Goal: Navigation & Orientation: Understand site structure

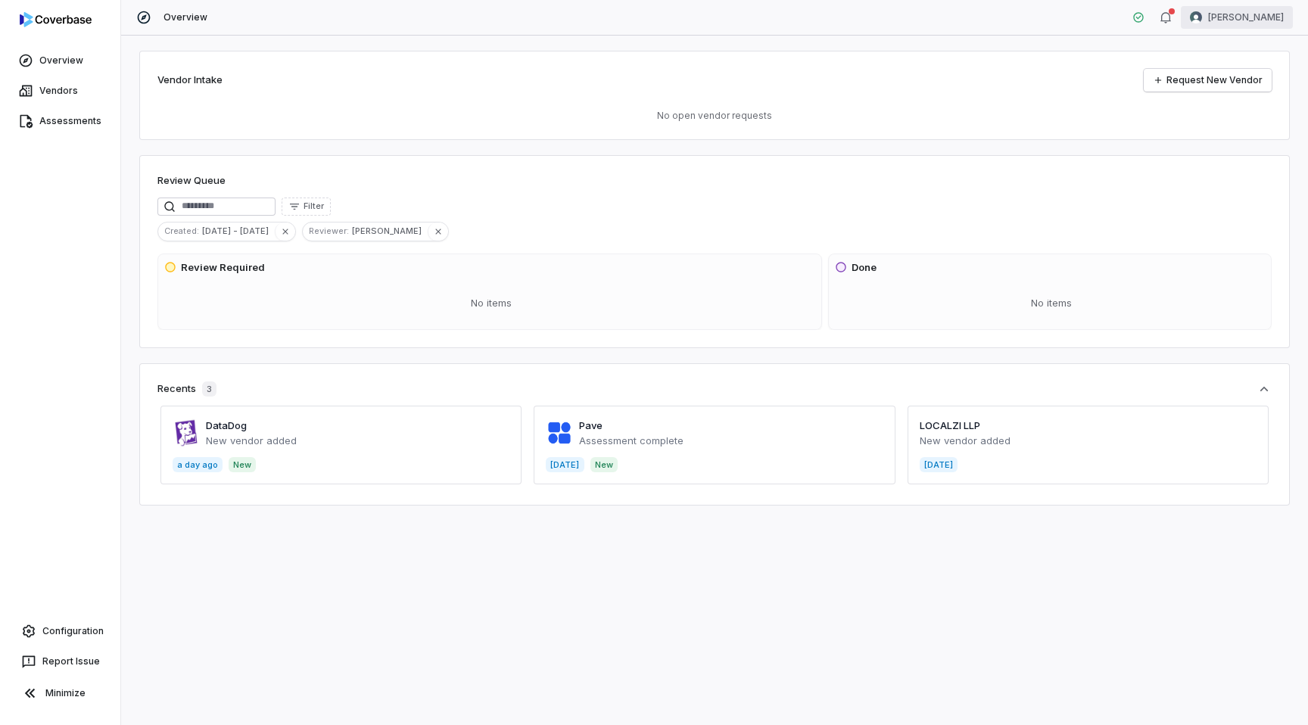
click at [1228, 15] on html "Overview Vendors Assessments Configuration Report Issue Minimize Overview Sayan…" at bounding box center [654, 362] width 1308 height 725
click at [1219, 144] on div "Log out" at bounding box center [1229, 139] width 116 height 24
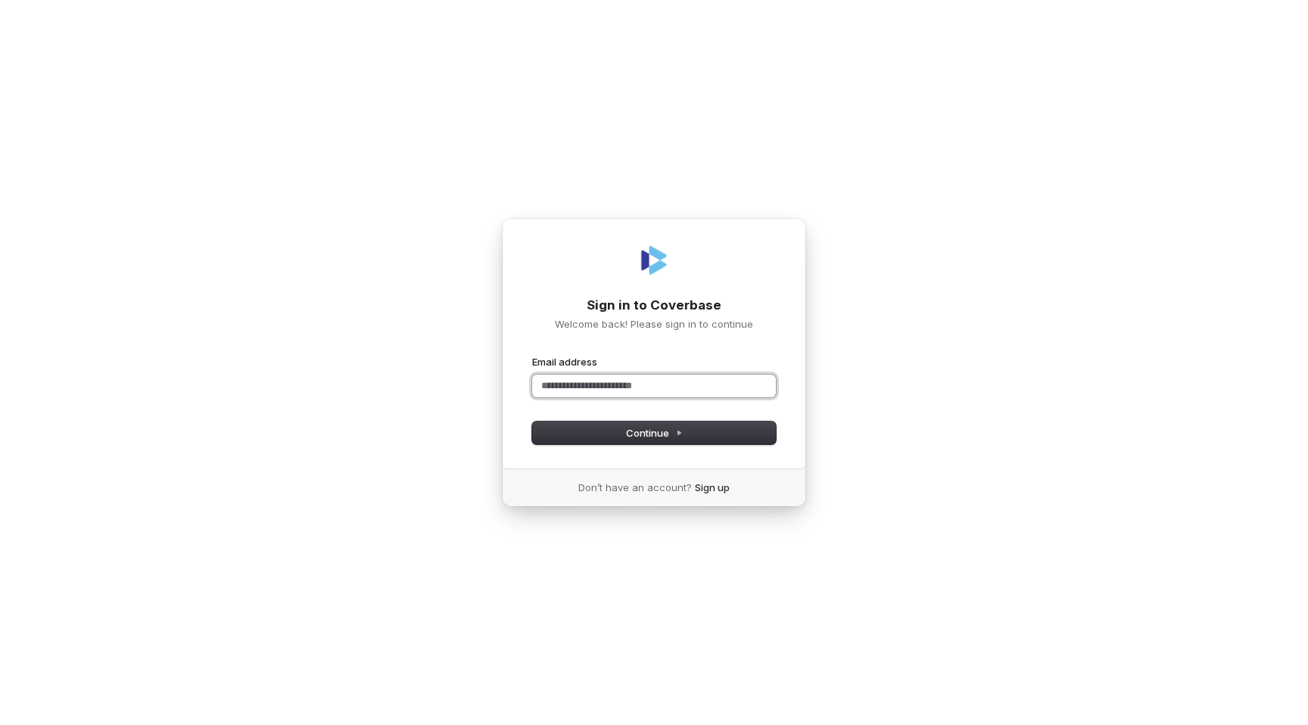
click at [593, 381] on input "Email address" at bounding box center [654, 386] width 244 height 23
paste input "**********"
click at [606, 431] on button "Continue" at bounding box center [654, 433] width 244 height 23
type input "**********"
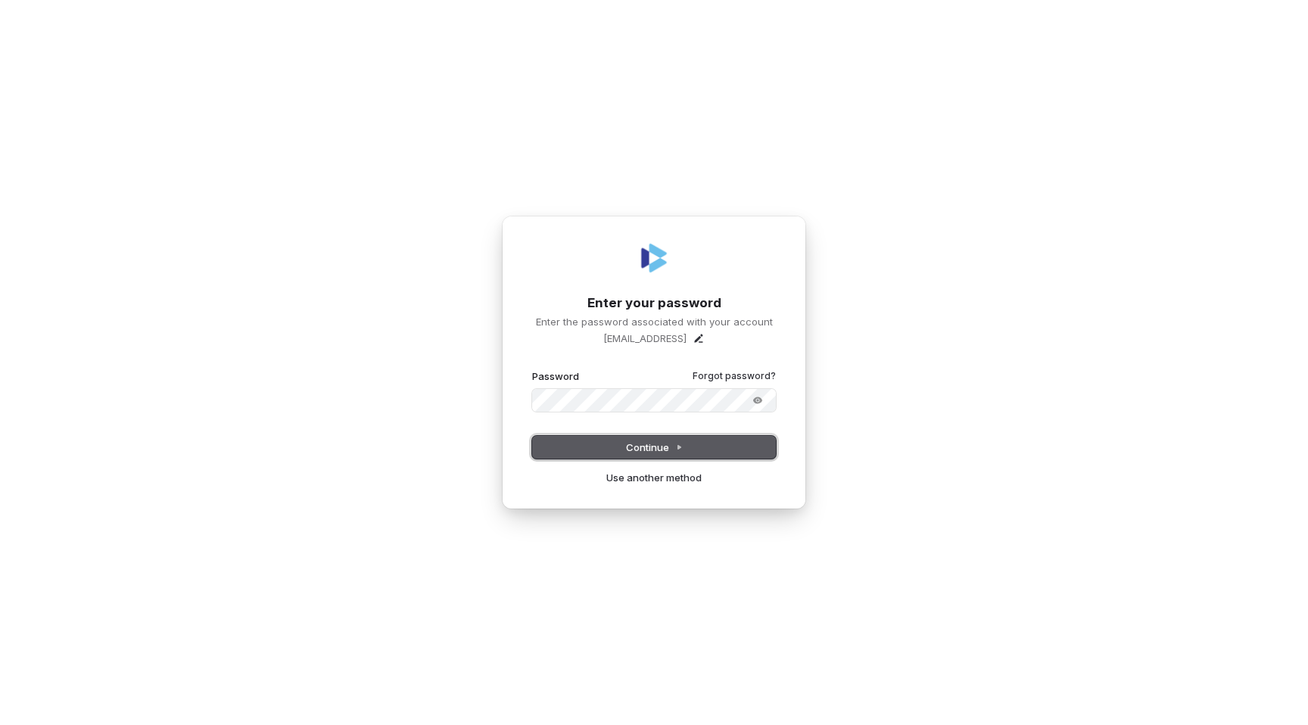
click at [671, 449] on span "Continue" at bounding box center [654, 448] width 57 height 14
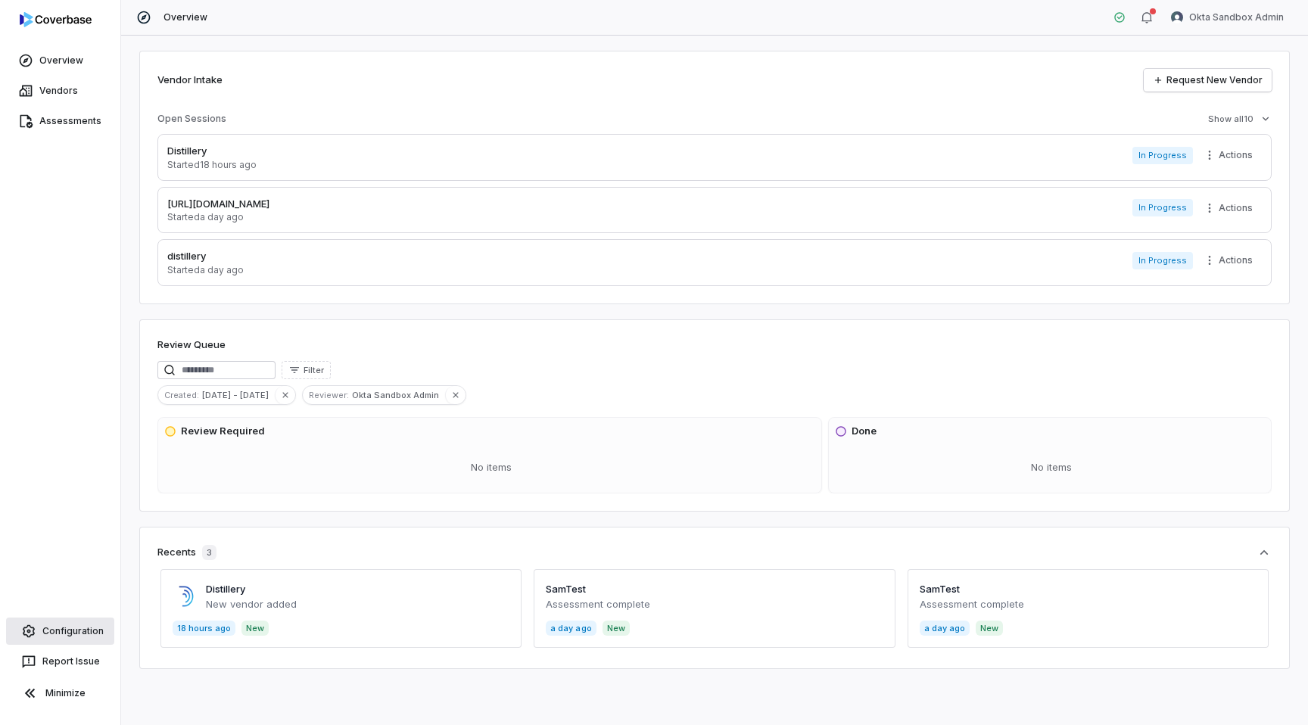
click at [53, 624] on link "Configuration" at bounding box center [60, 631] width 108 height 27
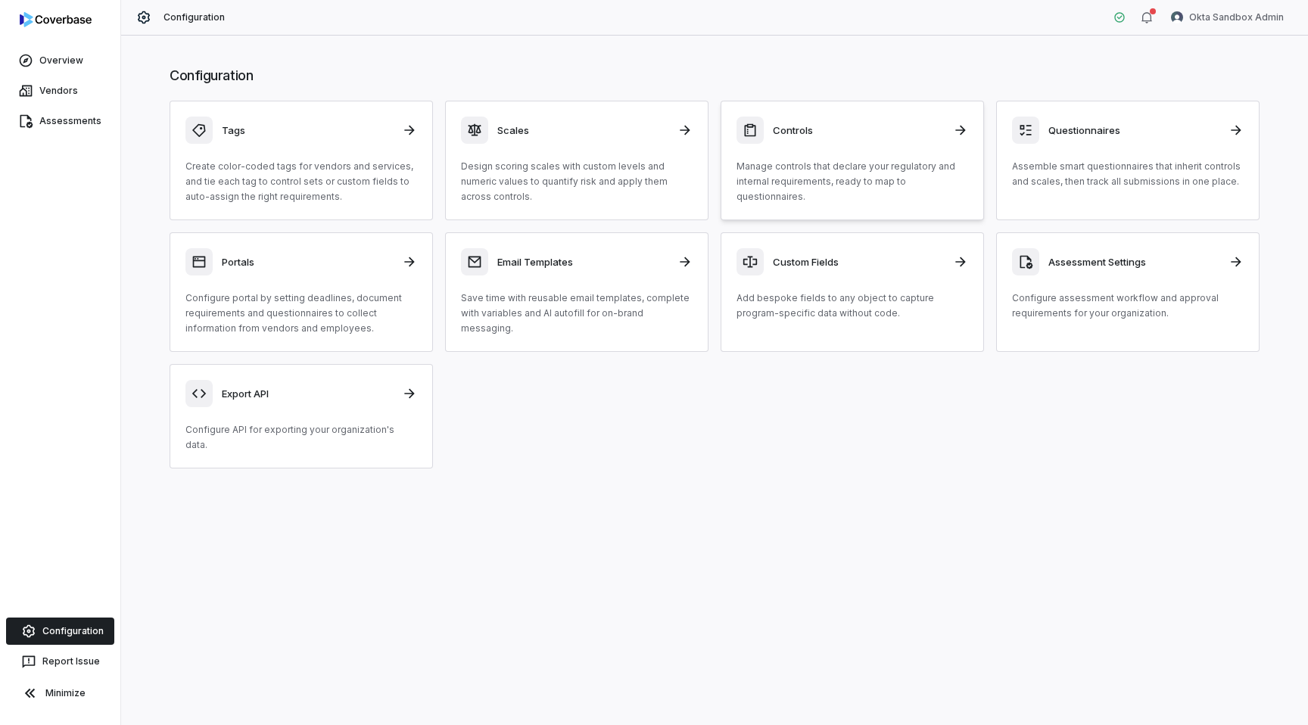
click at [828, 148] on div "Controls Manage controls that declare your regulatory and internal requirements…" at bounding box center [852, 161] width 232 height 88
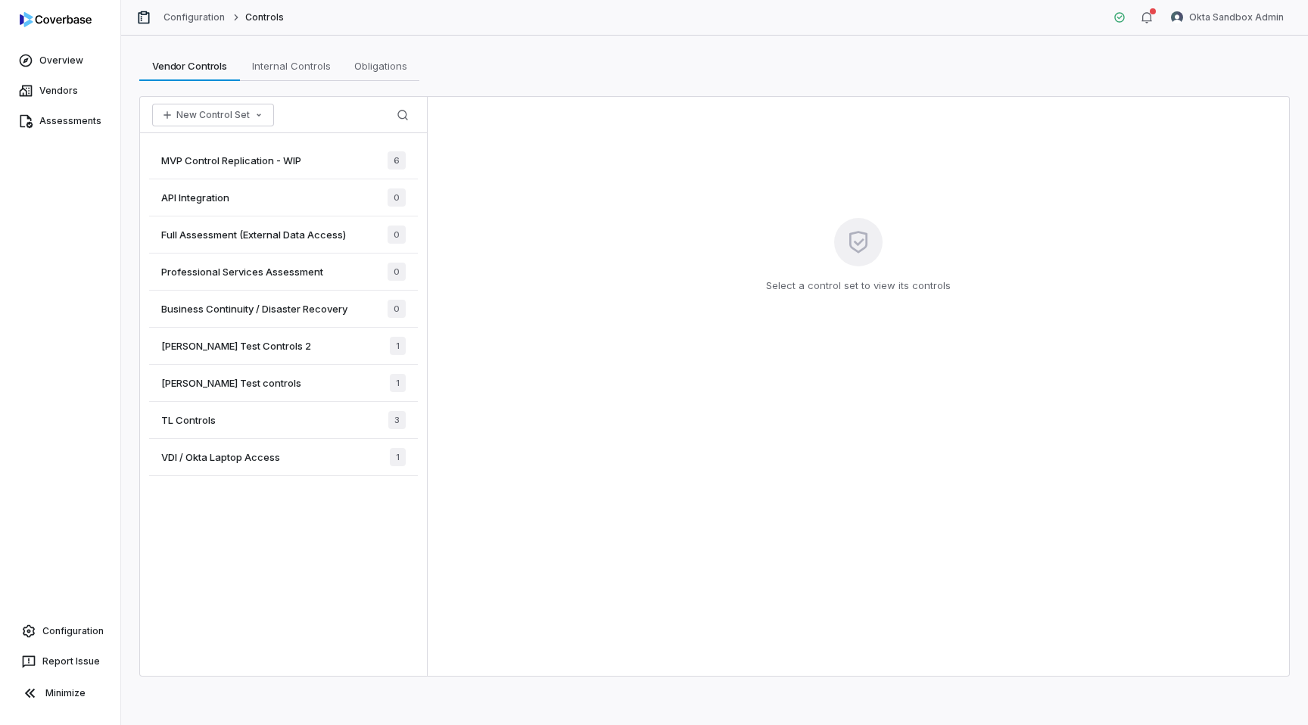
click at [331, 347] on div "Sam Test Controls 2 1" at bounding box center [283, 346] width 269 height 37
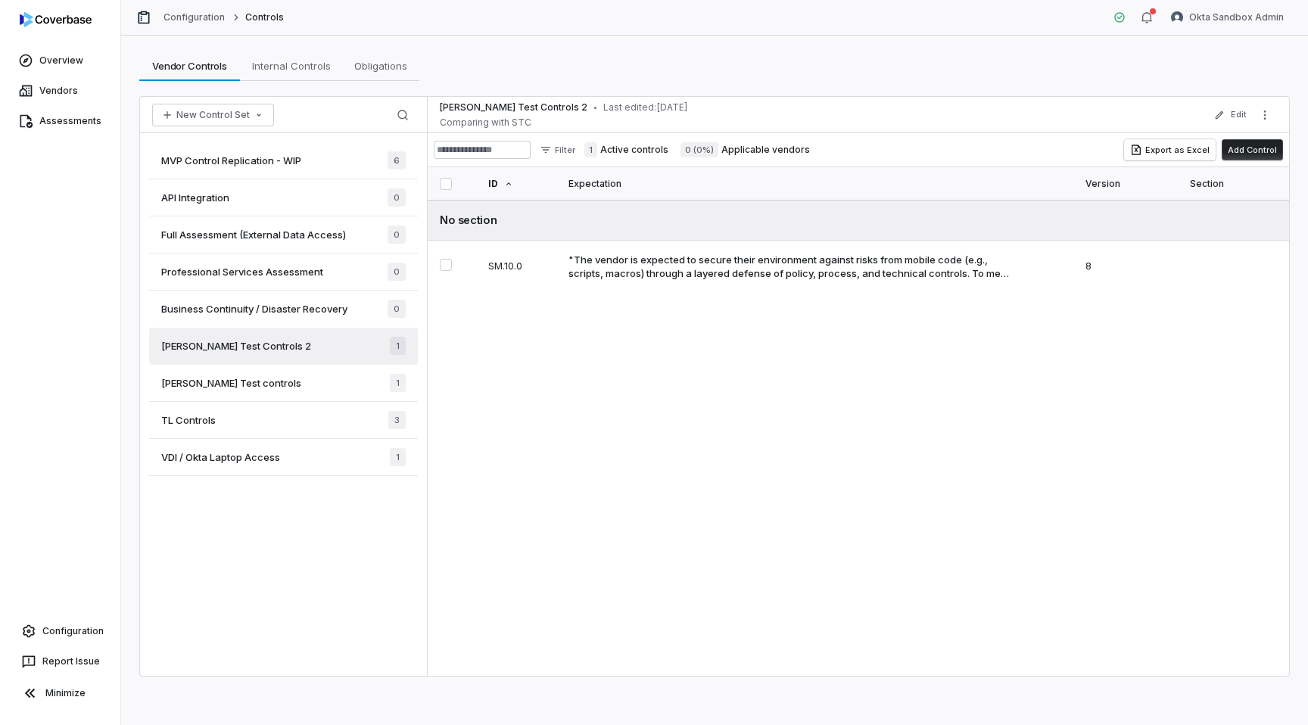
click at [309, 391] on div "Sam Test controls 1" at bounding box center [283, 383] width 269 height 37
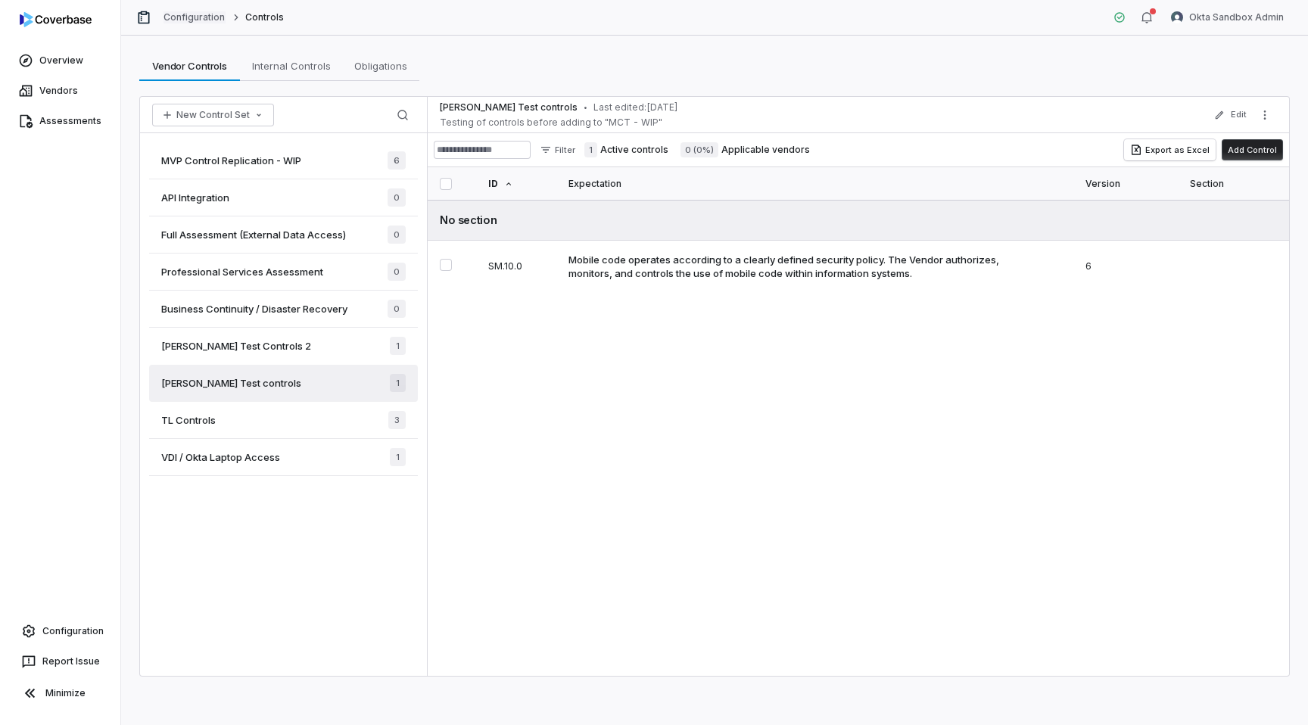
click at [198, 14] on link "Configuration" at bounding box center [194, 17] width 62 height 12
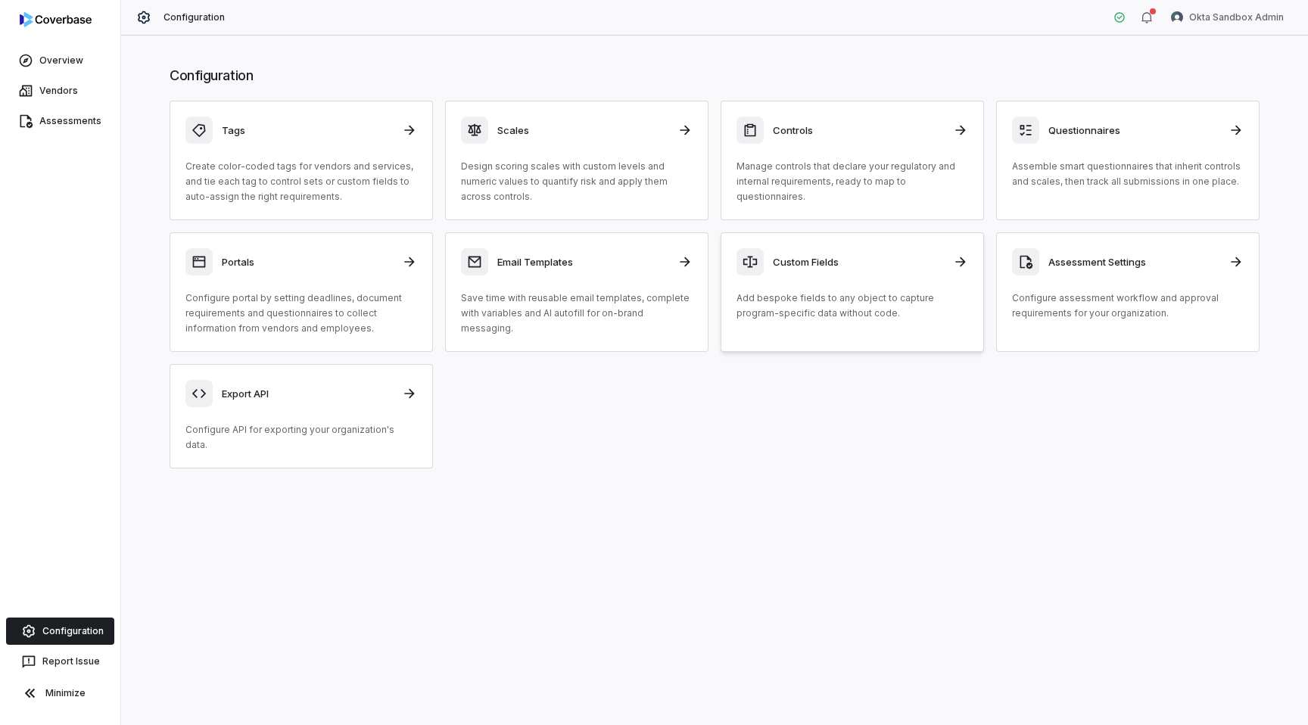
click at [873, 259] on h3 "Custom Fields" at bounding box center [858, 262] width 171 height 14
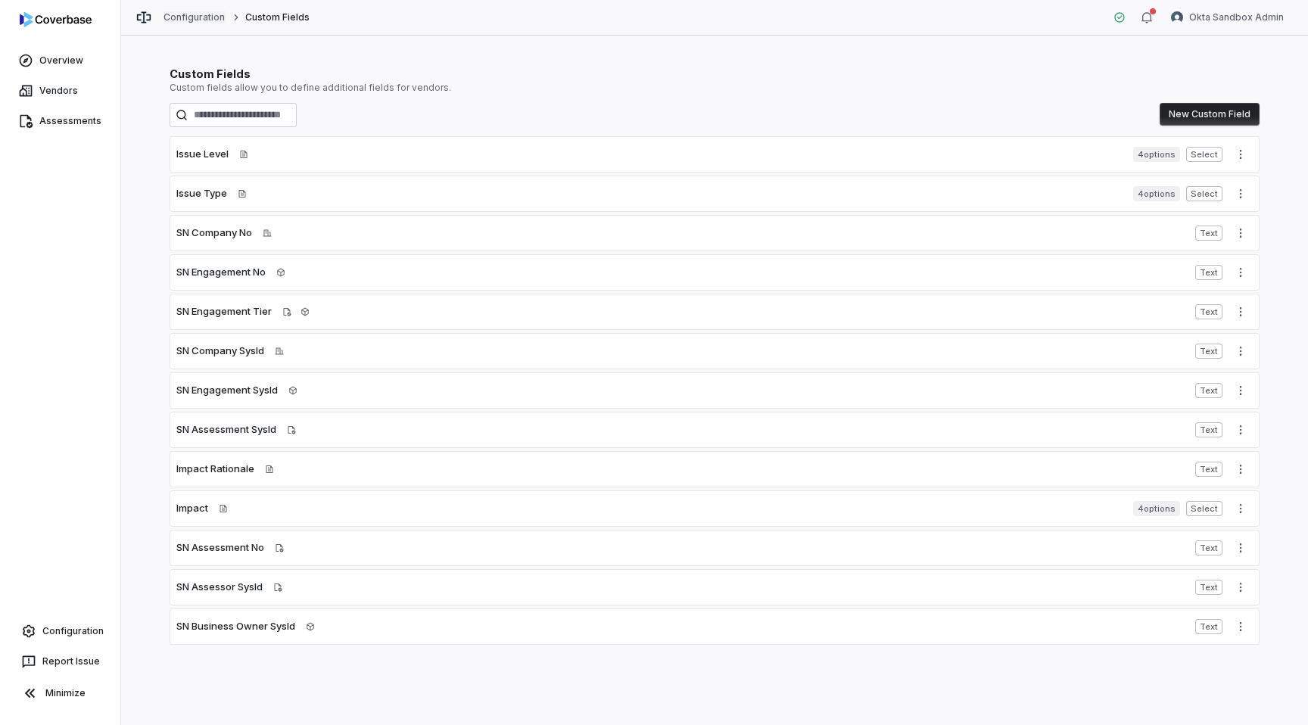
click at [203, 17] on link "Configuration" at bounding box center [194, 17] width 62 height 12
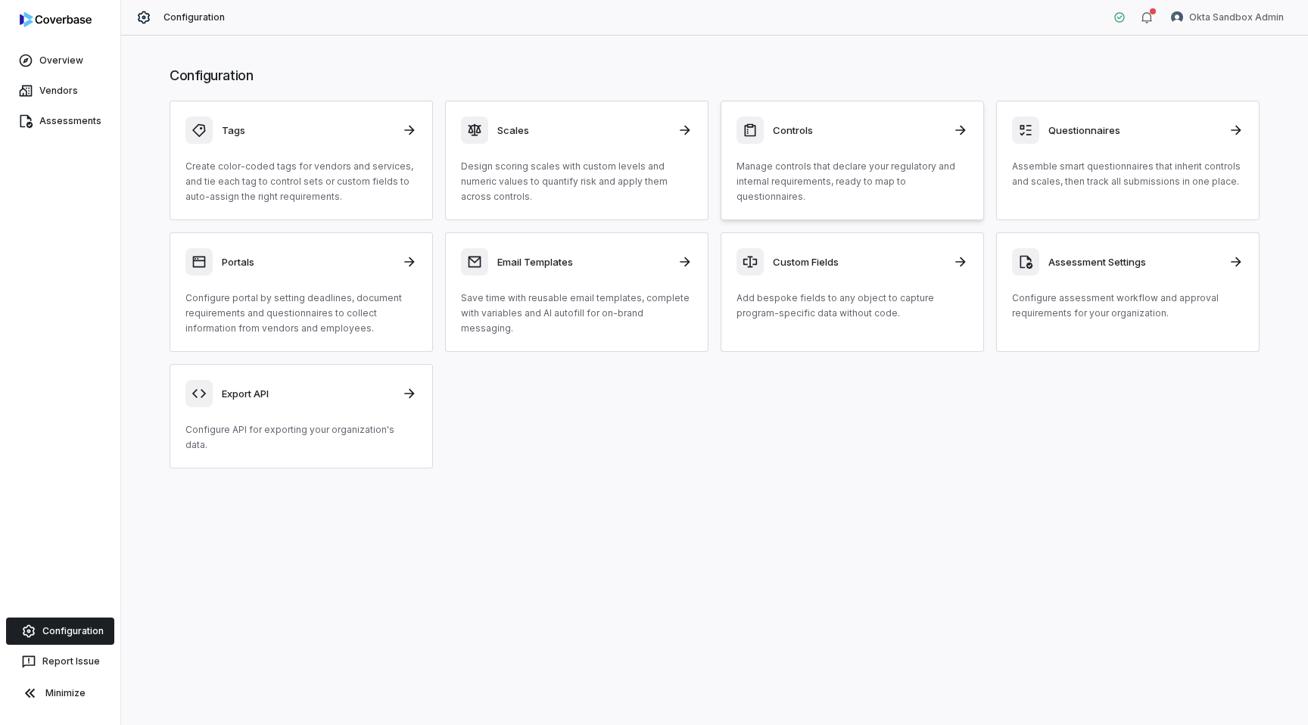
click at [841, 163] on p "Manage controls that declare your regulatory and internal requirements, ready t…" at bounding box center [852, 181] width 232 height 45
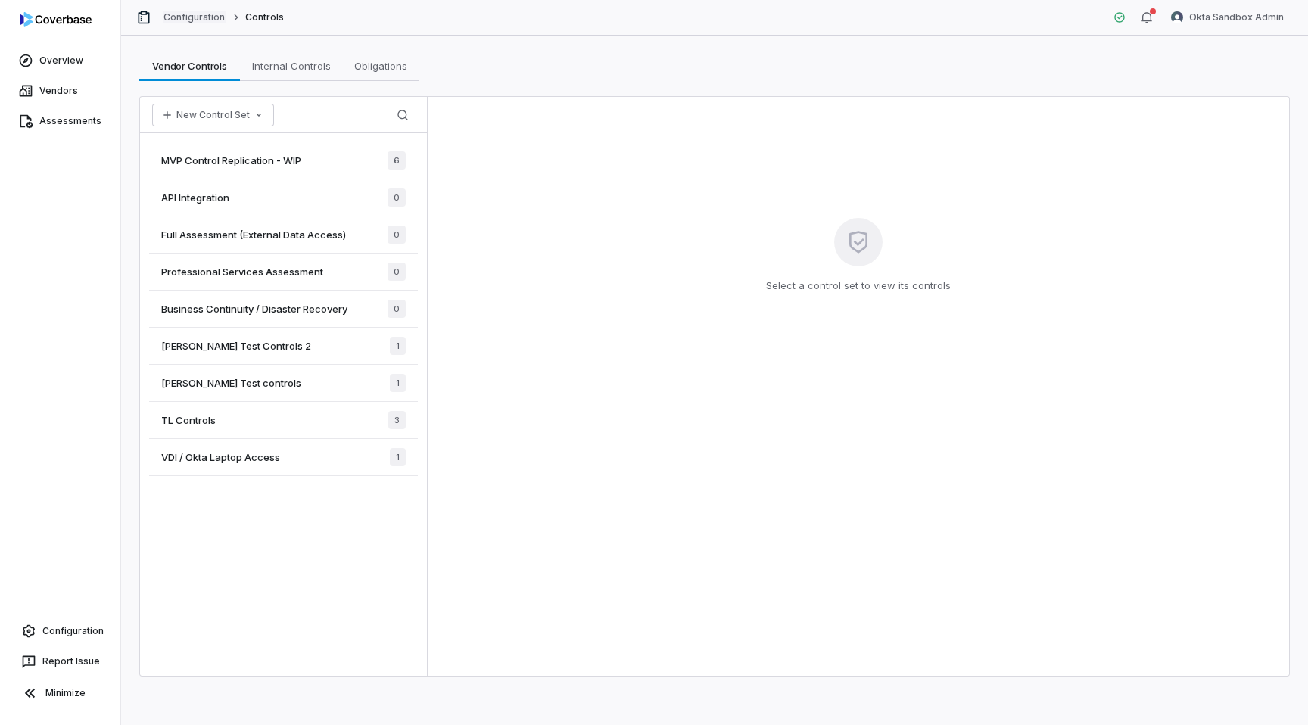
click at [204, 16] on link "Configuration" at bounding box center [194, 17] width 62 height 12
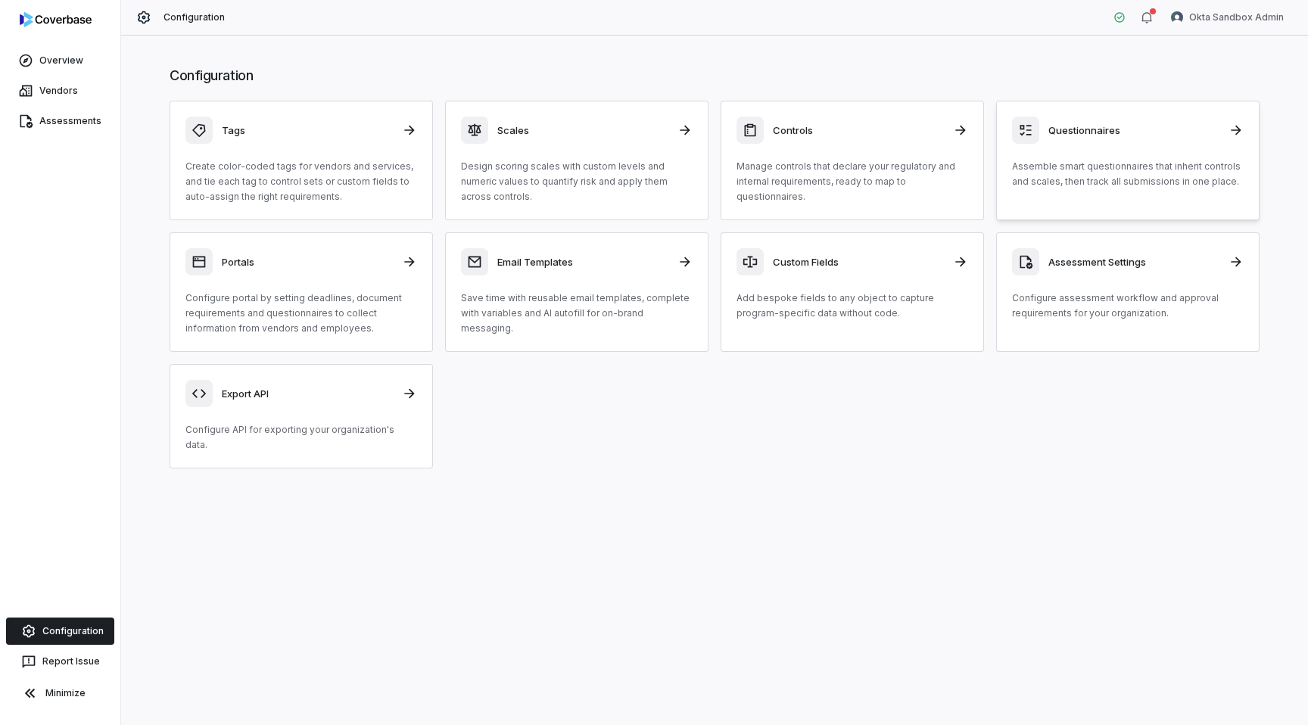
click at [1088, 141] on div "Questionnaires" at bounding box center [1128, 130] width 232 height 27
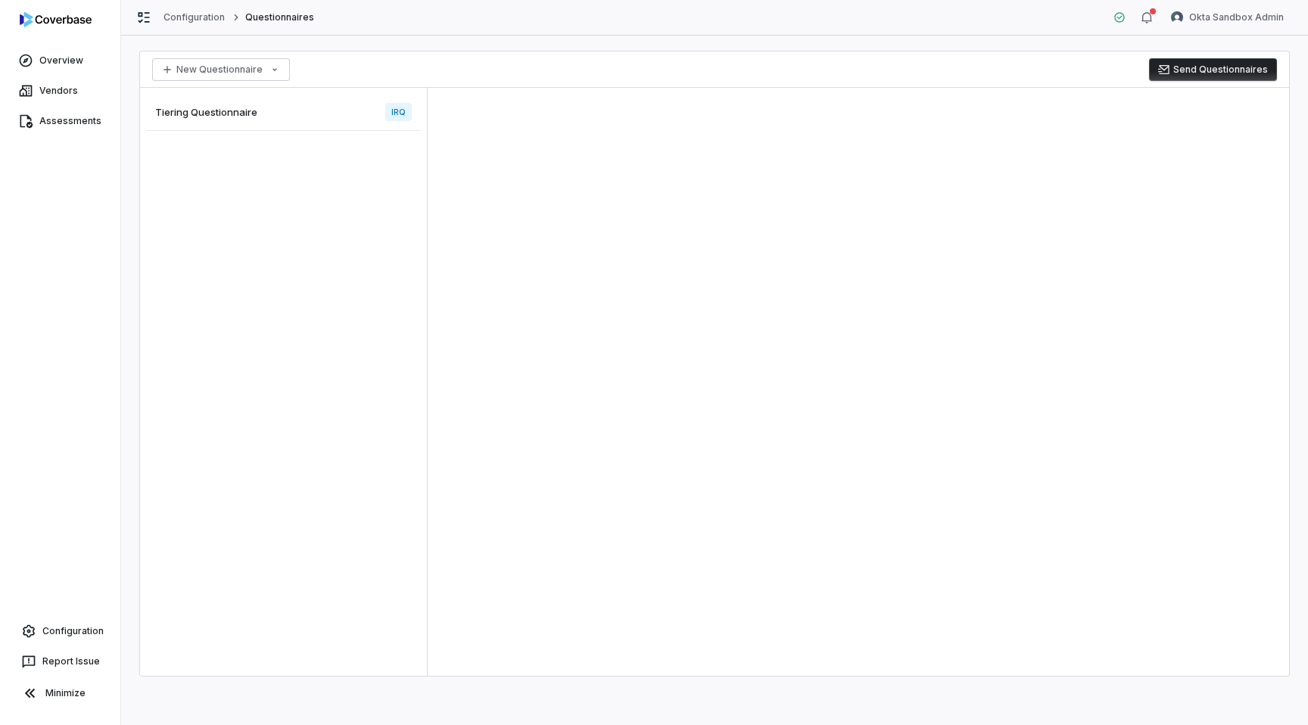
click at [196, 10] on div "Configuration Questionnaires" at bounding box center [225, 17] width 178 height 15
click at [198, 20] on link "Configuration" at bounding box center [194, 17] width 62 height 12
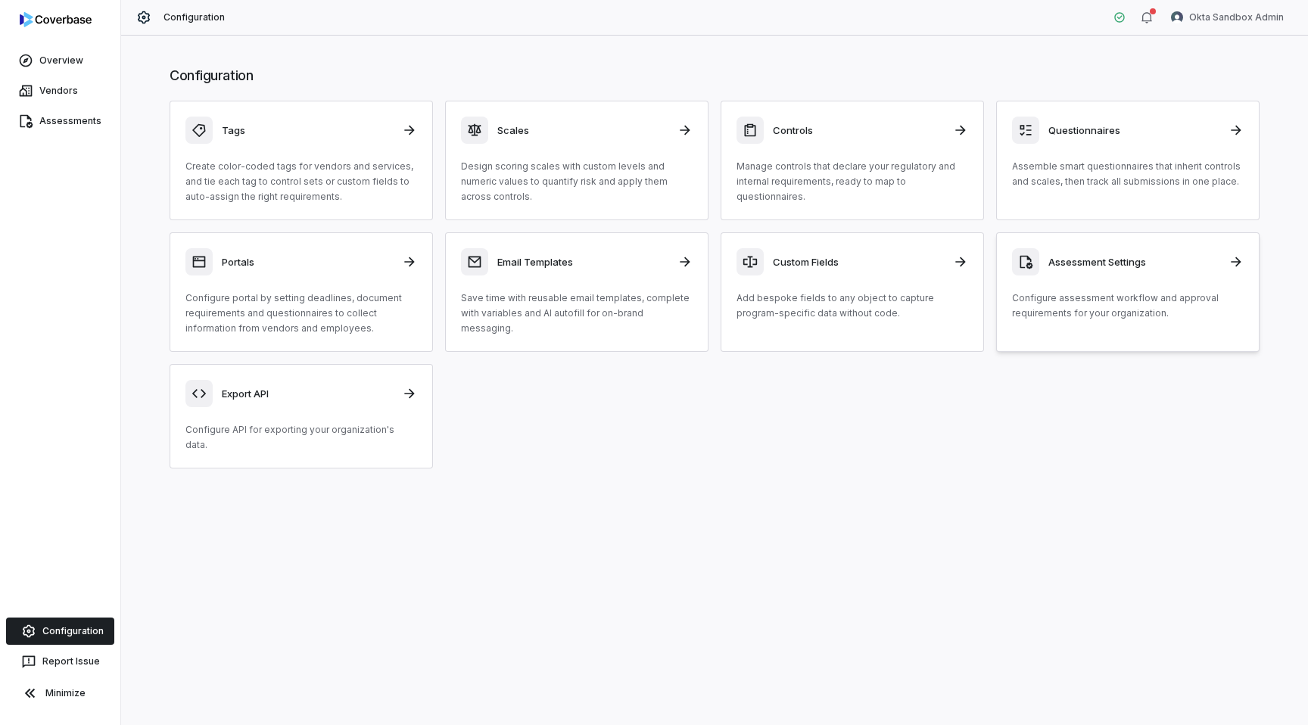
click at [1066, 277] on div "Assessment Settings Configure assessment workflow and approval requirements for…" at bounding box center [1128, 284] width 232 height 73
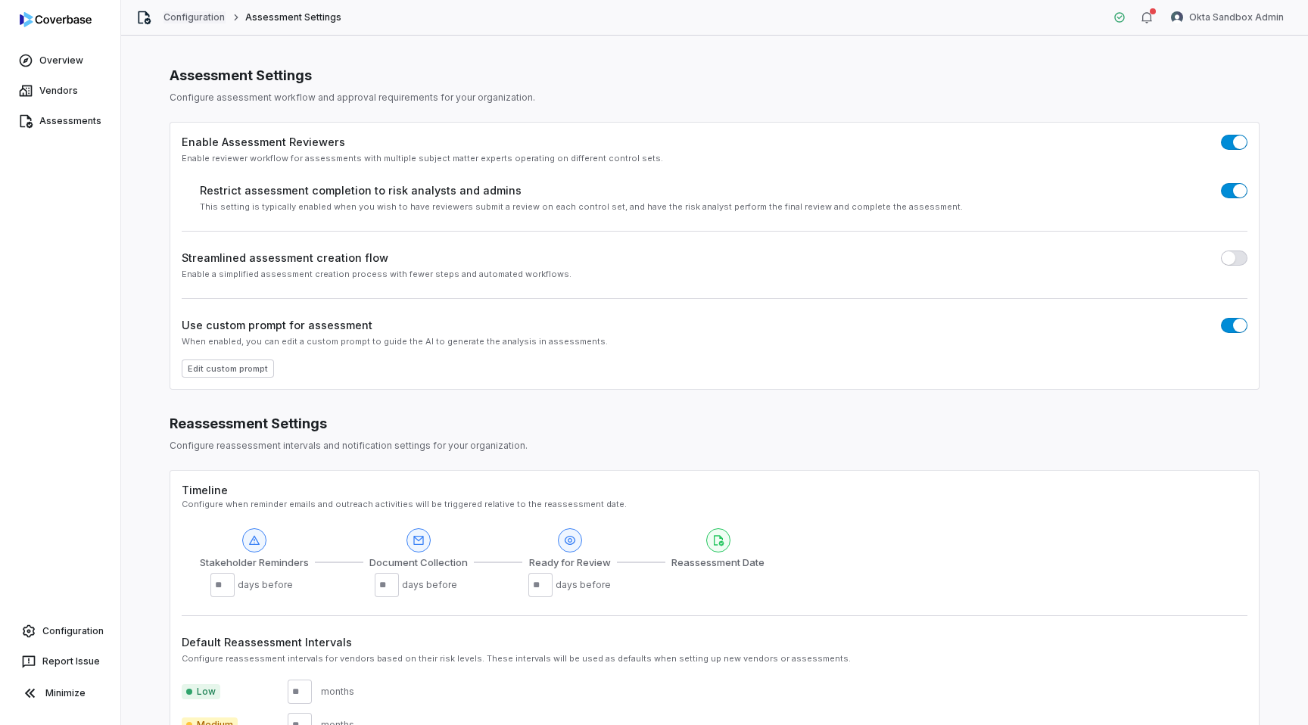
click at [176, 17] on link "Configuration" at bounding box center [194, 17] width 62 height 12
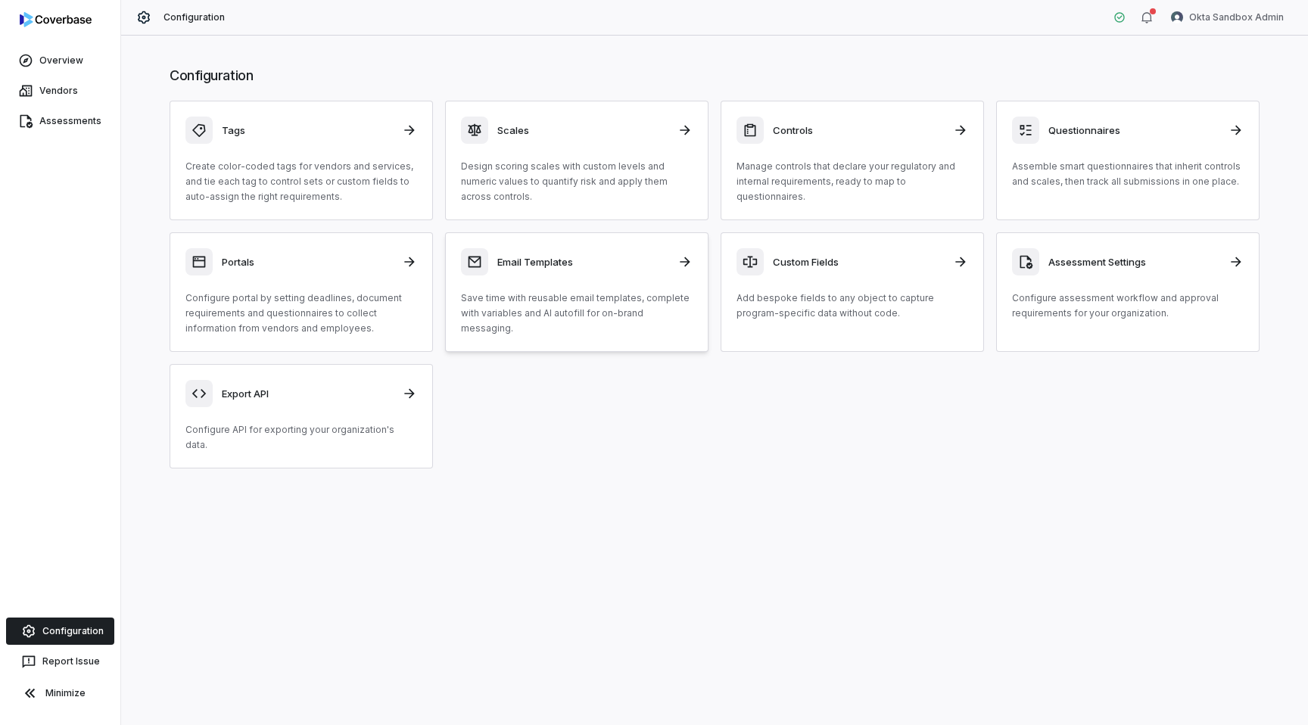
click at [635, 303] on p "Save time with reusable email templates, complete with variables and AI autofil…" at bounding box center [577, 313] width 232 height 45
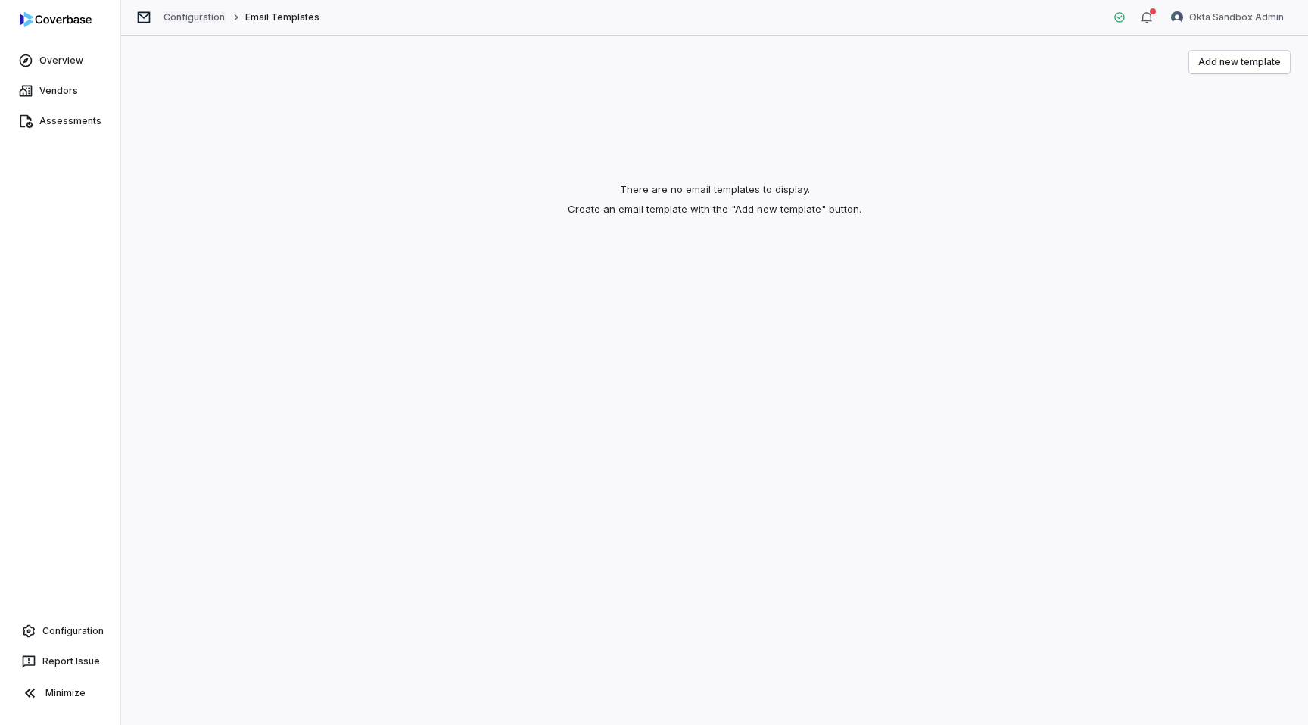
click at [210, 23] on link "Configuration" at bounding box center [194, 17] width 62 height 12
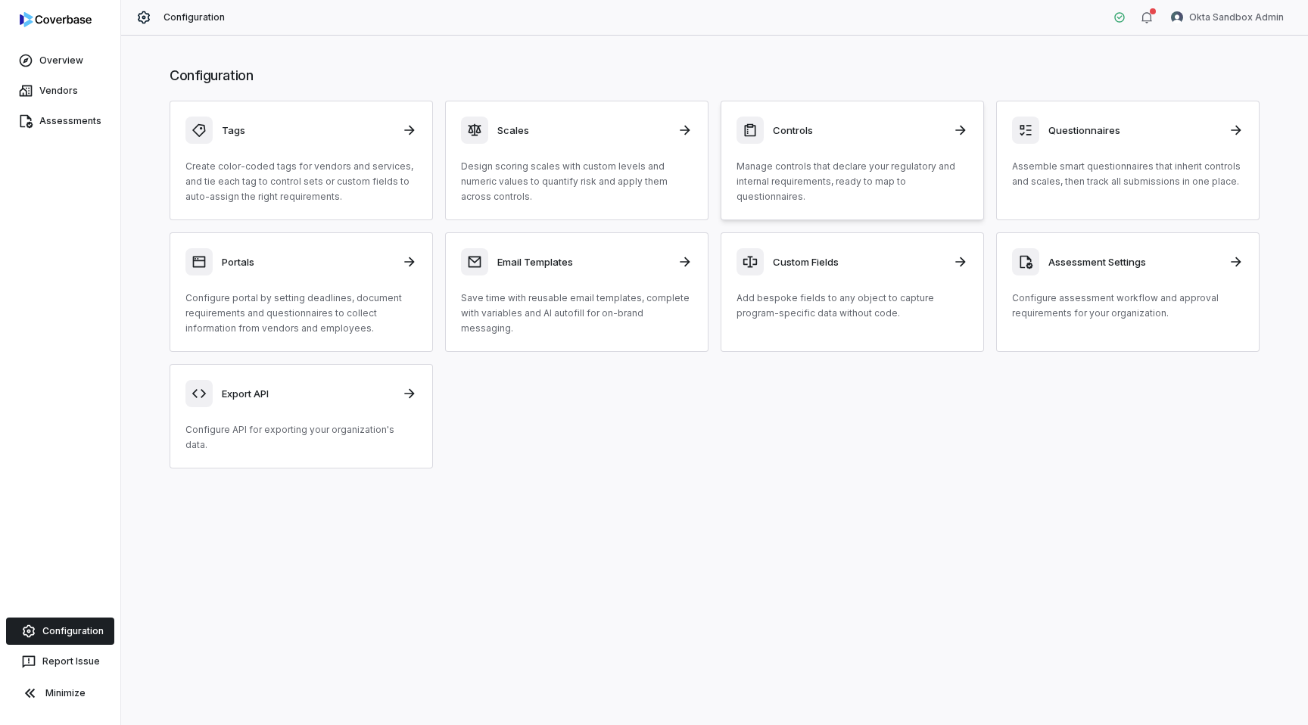
click at [795, 157] on div "Controls Manage controls that declare your regulatory and internal requirements…" at bounding box center [852, 161] width 232 height 88
